Goal: Task Accomplishment & Management: Manage account settings

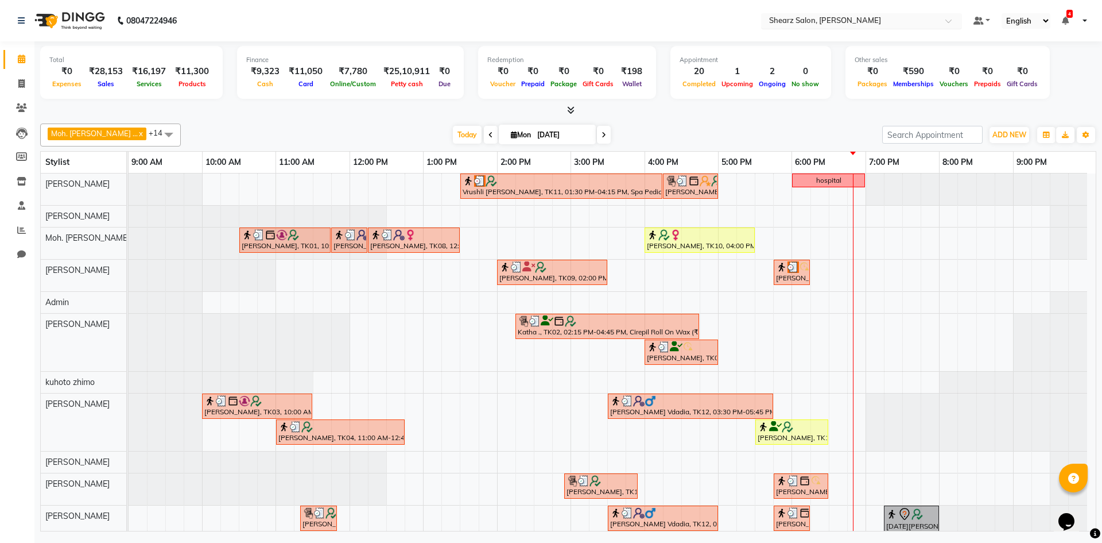
click at [938, 20] on div at bounding box center [861, 21] width 201 height 11
click at [986, 19] on link at bounding box center [982, 21] width 17 height 12
click at [1078, 59] on div "Total ₹0 Expenses ₹28,153 Sales ₹16,197 Services ₹11,300 Products Finance ₹9,32…" at bounding box center [568, 74] width 1056 height 56
click at [1088, 20] on ul "Default Panel My Panel English ENGLISH Español العربية मराठी हिंदी ગુજરાતી தமிழ…" at bounding box center [1030, 21] width 125 height 16
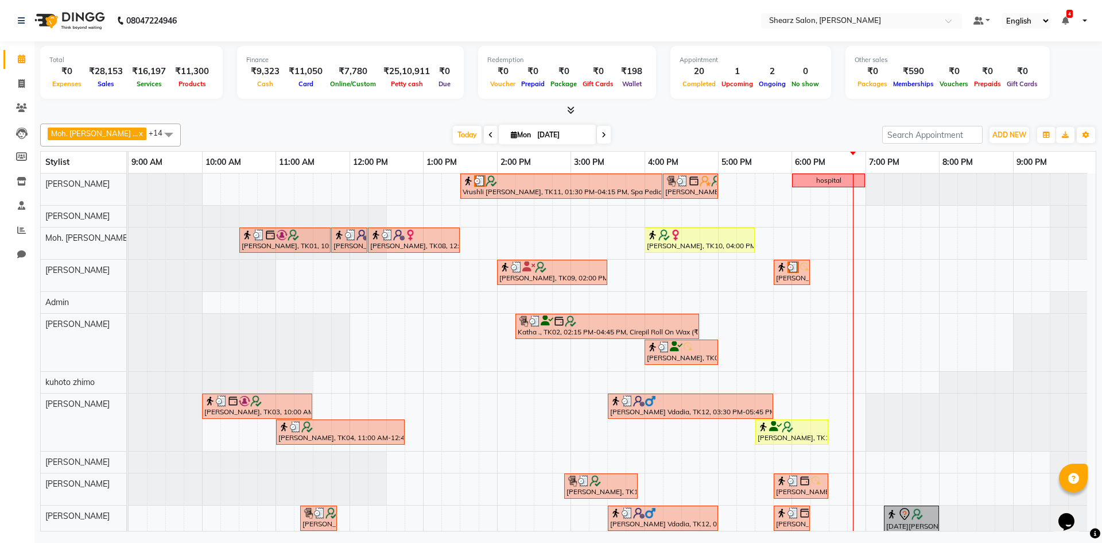
click at [1088, 20] on ul "Default Panel My Panel English ENGLISH Español العربية मराठी हिंदी ગુજરાતી தமிழ…" at bounding box center [1030, 21] width 125 height 16
click at [1086, 21] on link at bounding box center [1084, 21] width 7 height 2
click at [1084, 21] on link at bounding box center [1084, 21] width 7 height 2
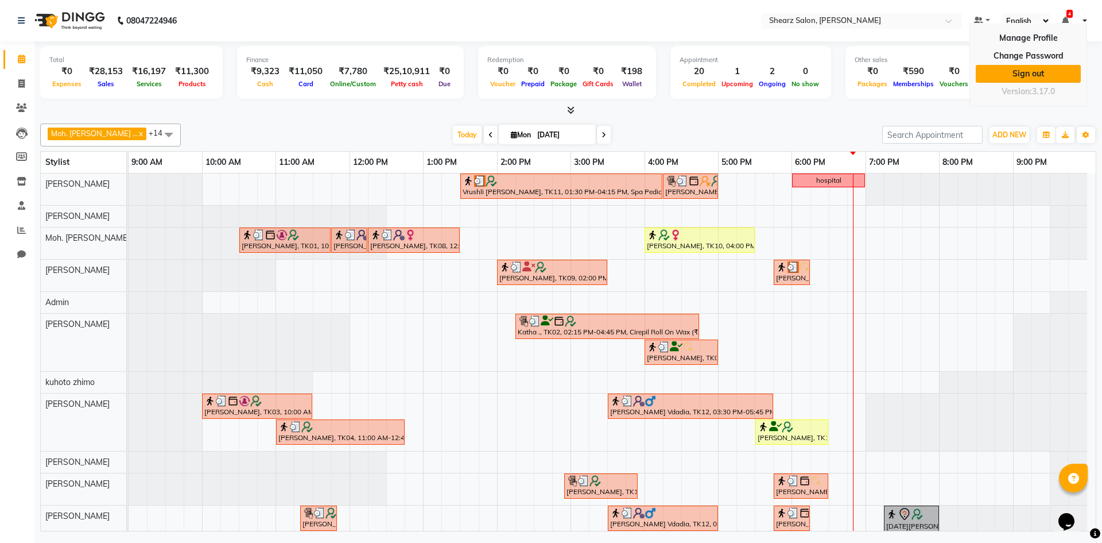
click at [1071, 74] on link "Sign out" at bounding box center [1028, 74] width 105 height 18
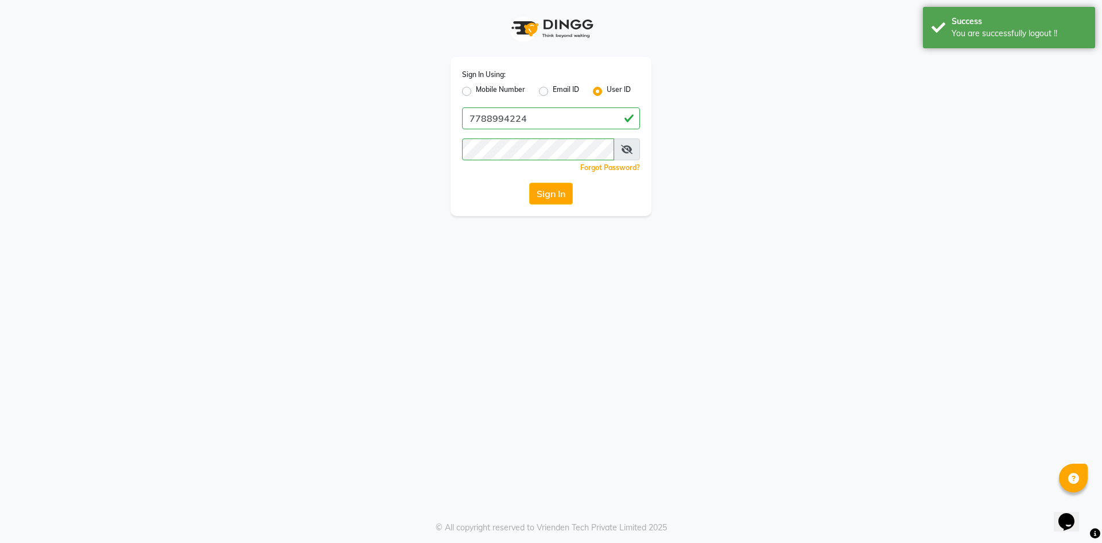
click at [607, 91] on label "User ID" at bounding box center [619, 91] width 24 height 14
click at [607, 91] on input "User ID" at bounding box center [610, 87] width 7 height 7
click at [590, 109] on input "Username" at bounding box center [551, 118] width 178 height 22
type input "shearzsalon"
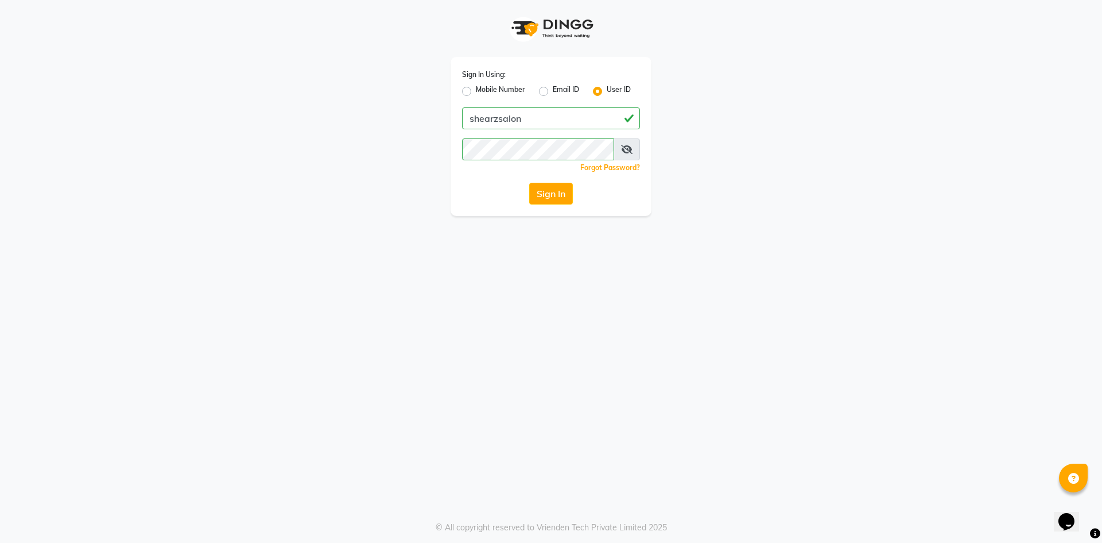
drag, startPoint x: 473, startPoint y: 181, endPoint x: 481, endPoint y: 183, distance: 8.4
click at [473, 181] on div "Sign In Using: Mobile Number Email ID User ID shearzsalon Remember me Forgot Pa…" at bounding box center [551, 136] width 201 height 159
click at [539, 190] on button "Sign In" at bounding box center [551, 194] width 44 height 22
